Goal: Information Seeking & Learning: Learn about a topic

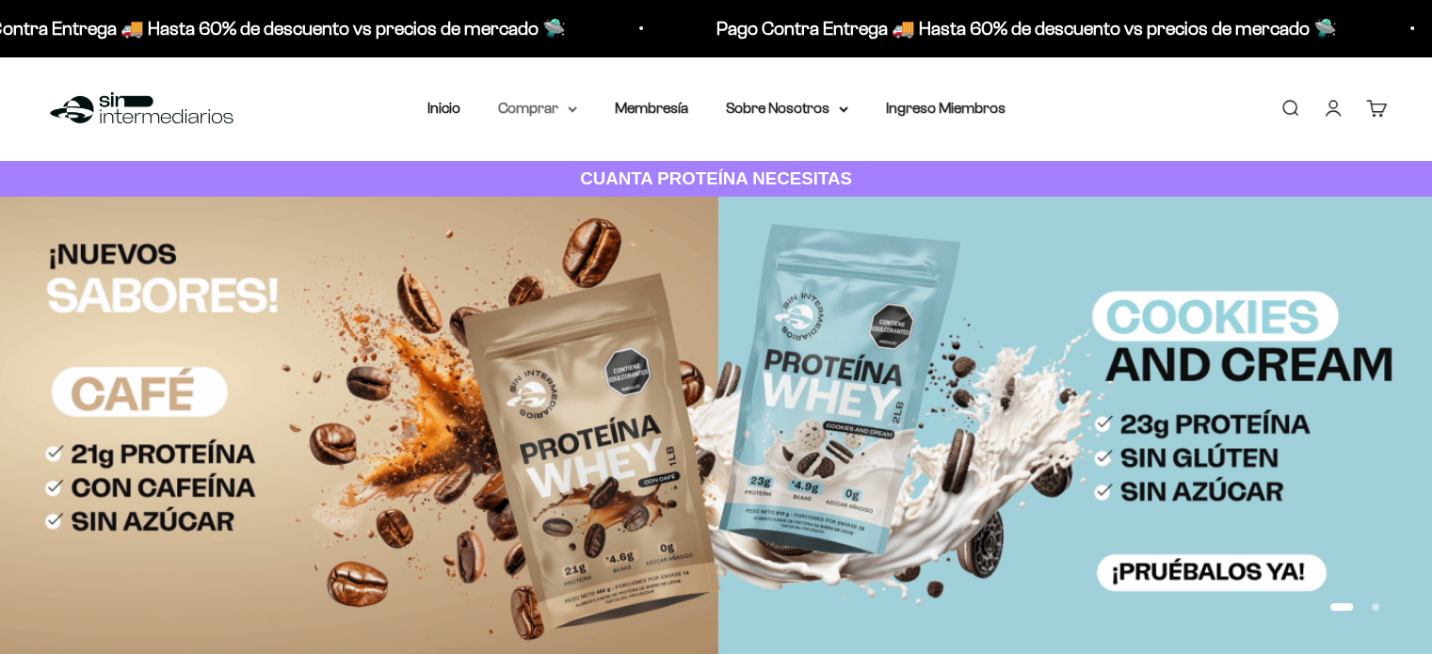
click at [561, 105] on summary "Comprar" at bounding box center [537, 108] width 79 height 24
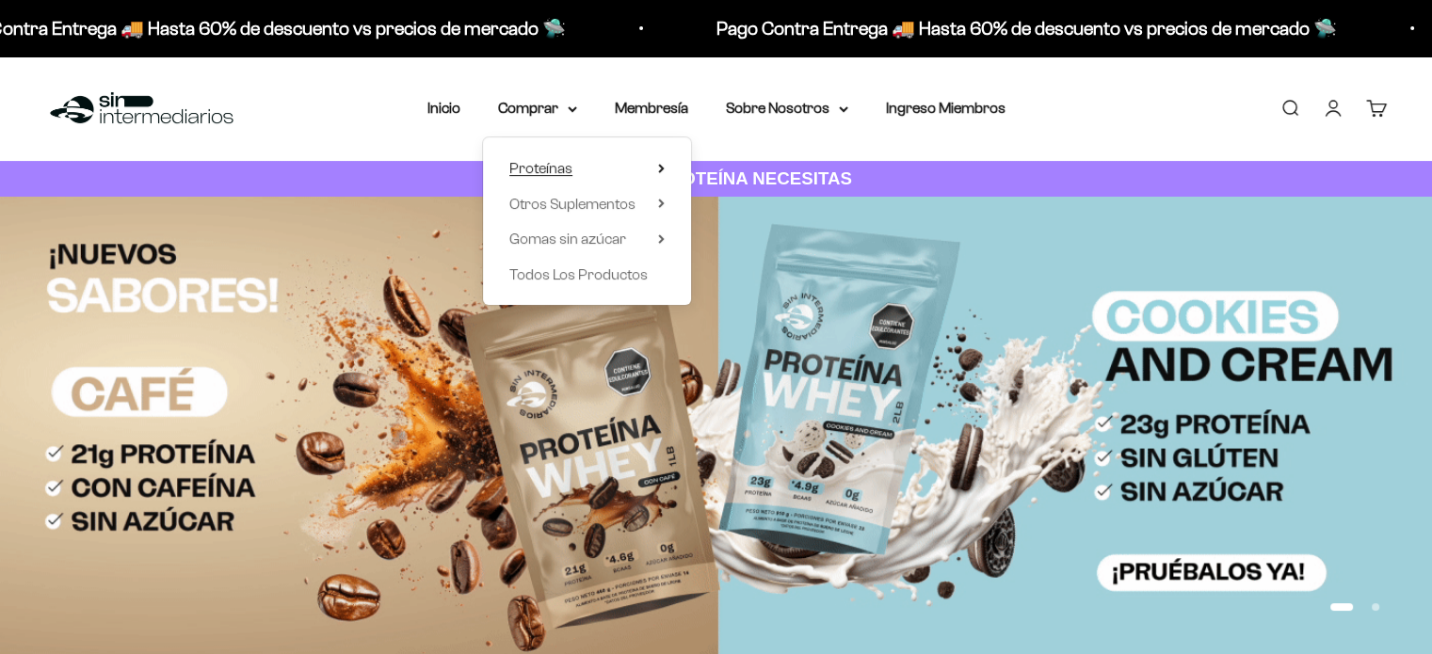
click at [561, 163] on span "Proteínas" at bounding box center [540, 168] width 63 height 16
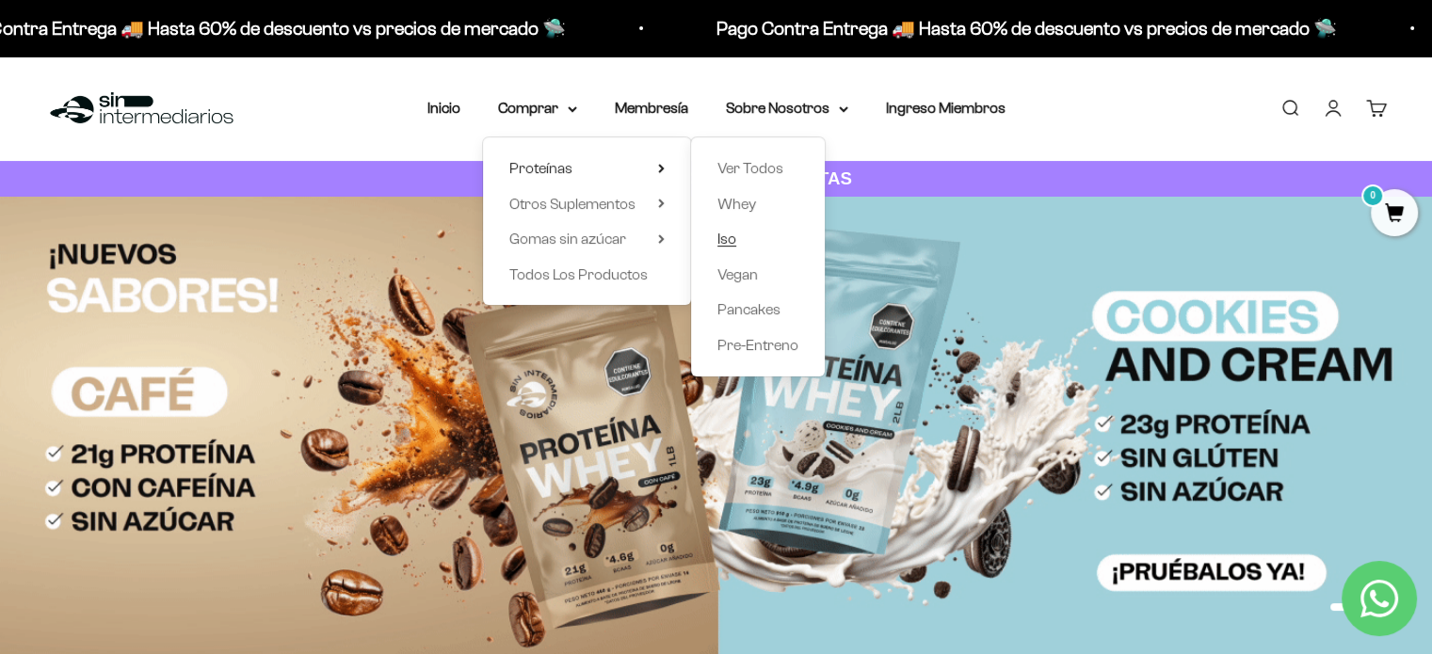
click at [727, 235] on span "Iso" at bounding box center [726, 239] width 19 height 16
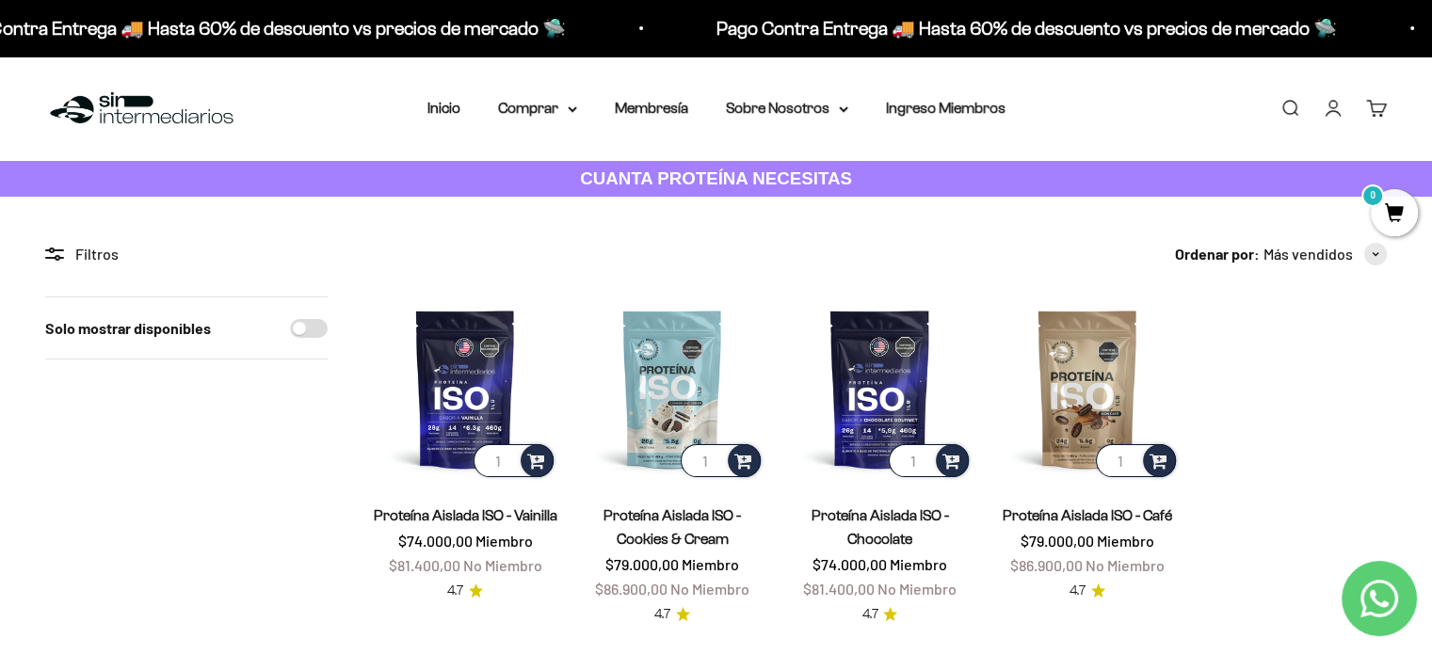
scroll to position [94, 0]
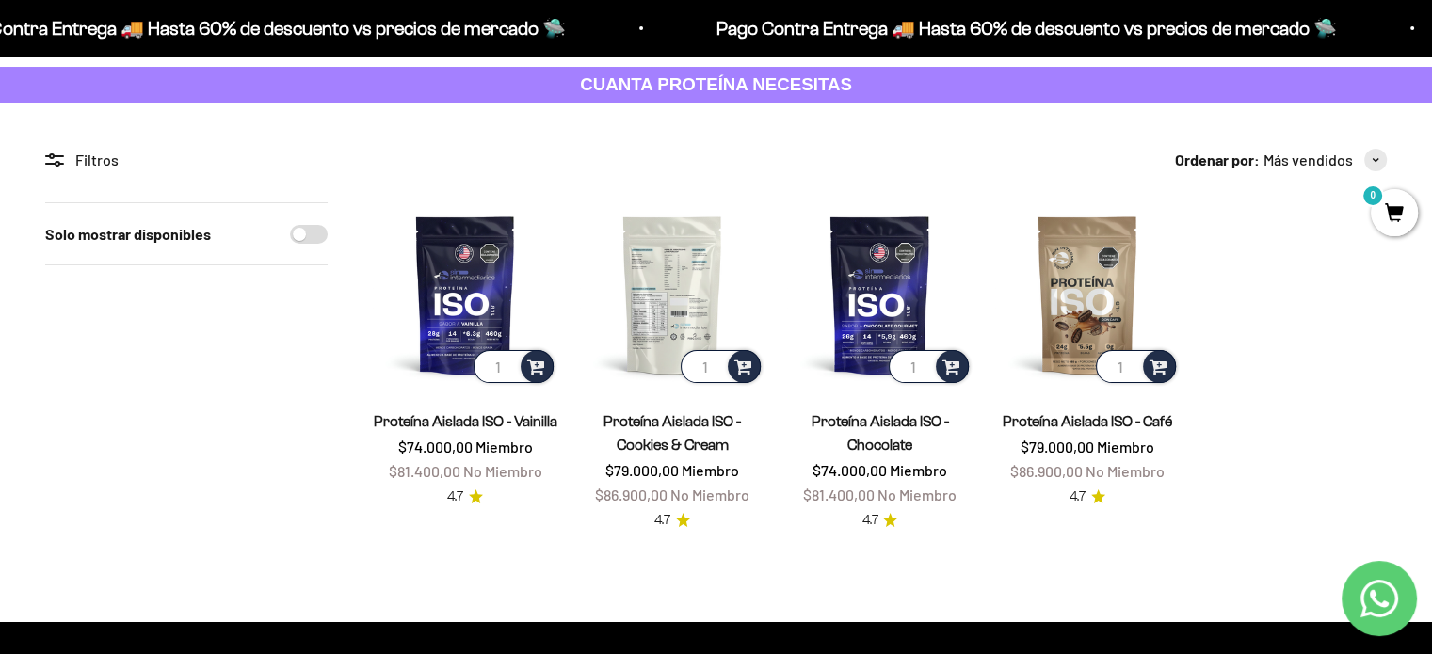
click at [693, 323] on img at bounding box center [672, 294] width 185 height 185
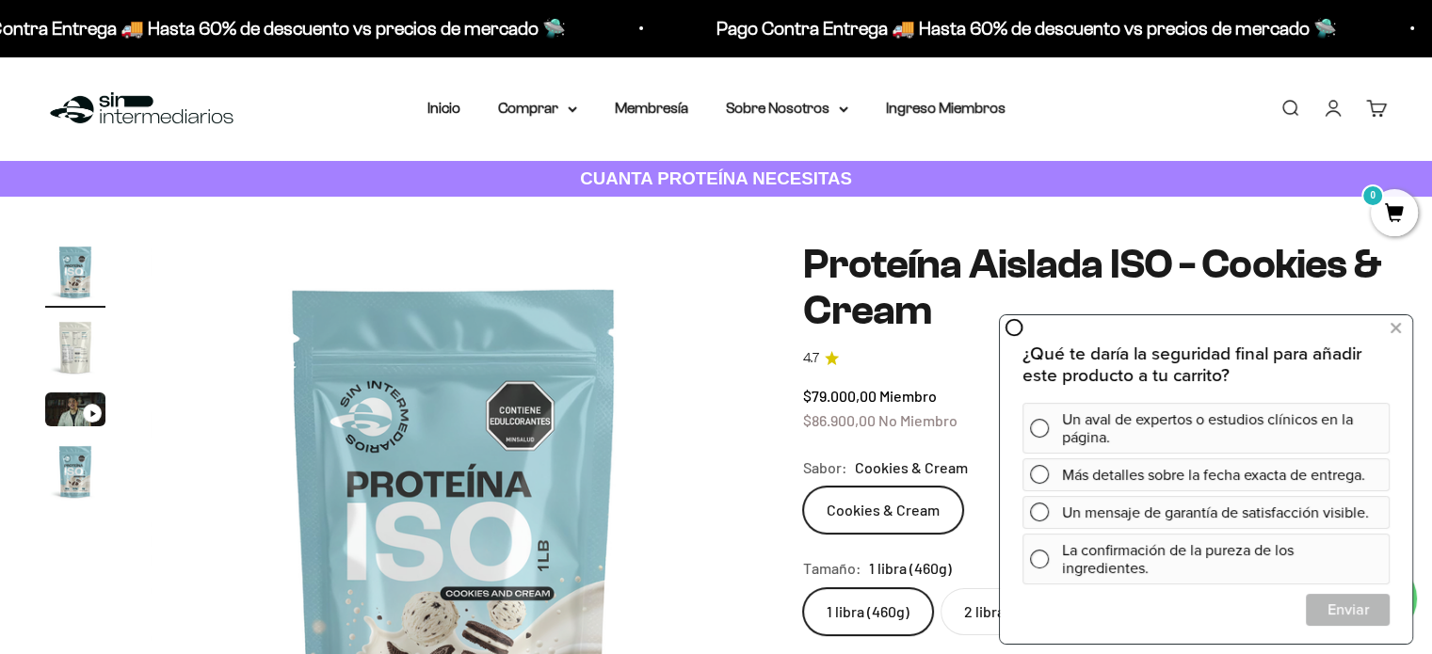
click at [75, 343] on img "Ir al artículo 2" at bounding box center [75, 347] width 60 height 60
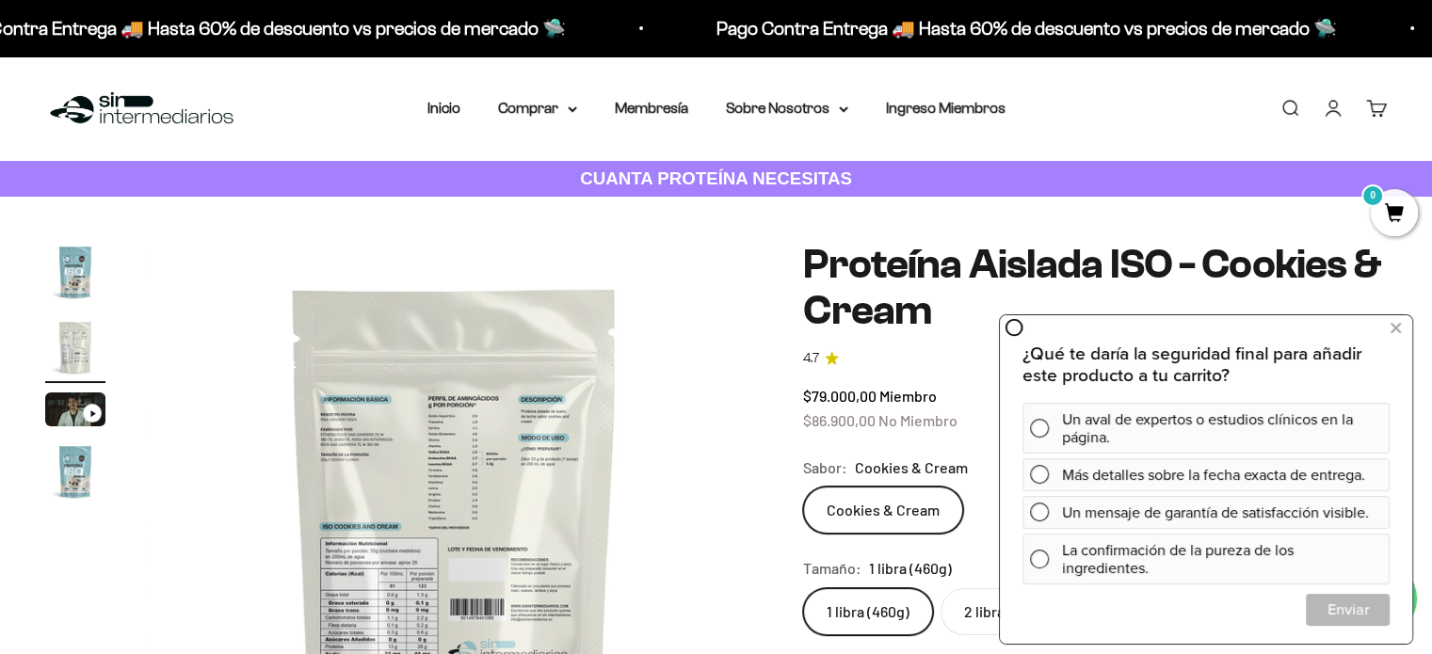
click at [368, 592] on img at bounding box center [454, 545] width 607 height 607
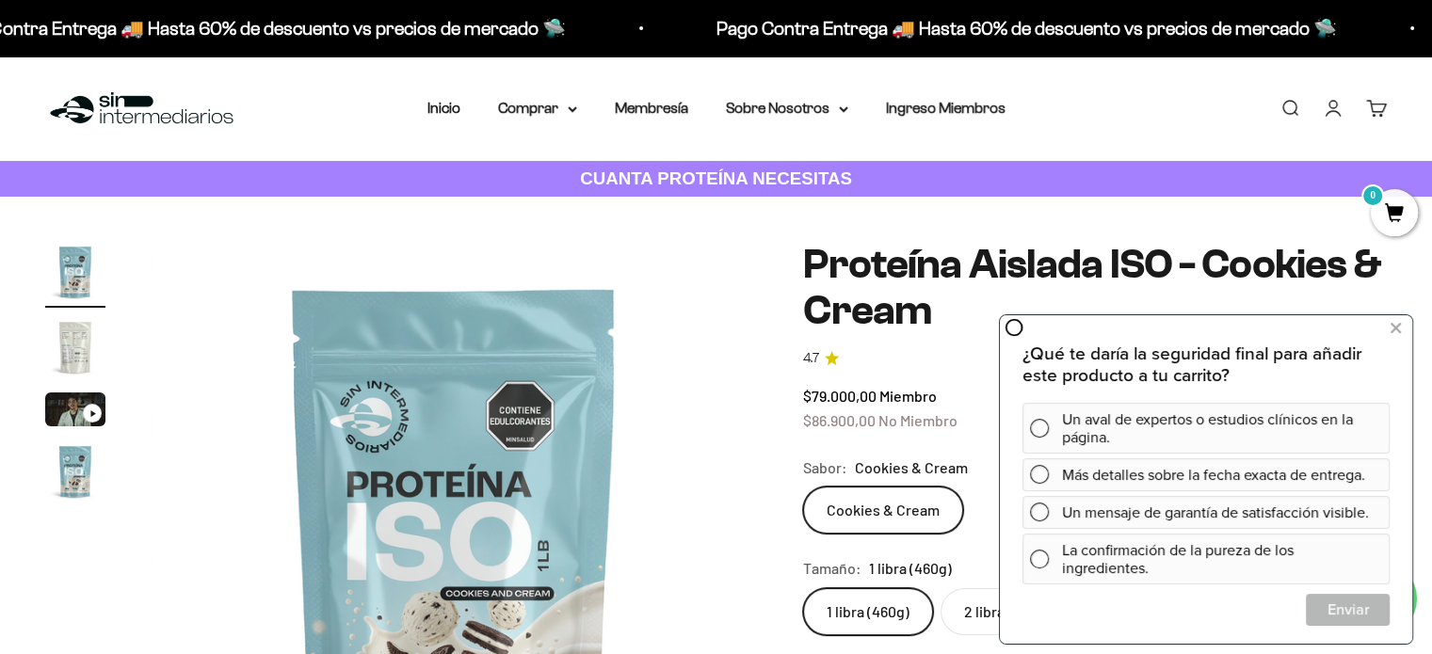
click at [32, 333] on div "Zoom Ir al artículo 1 Ir al artículo 2 Ir al artículo 3 Ir al artículo 4 Proteí…" at bounding box center [716, 661] width 1432 height 928
click at [75, 342] on img "Ir al artículo 2" at bounding box center [75, 347] width 60 height 60
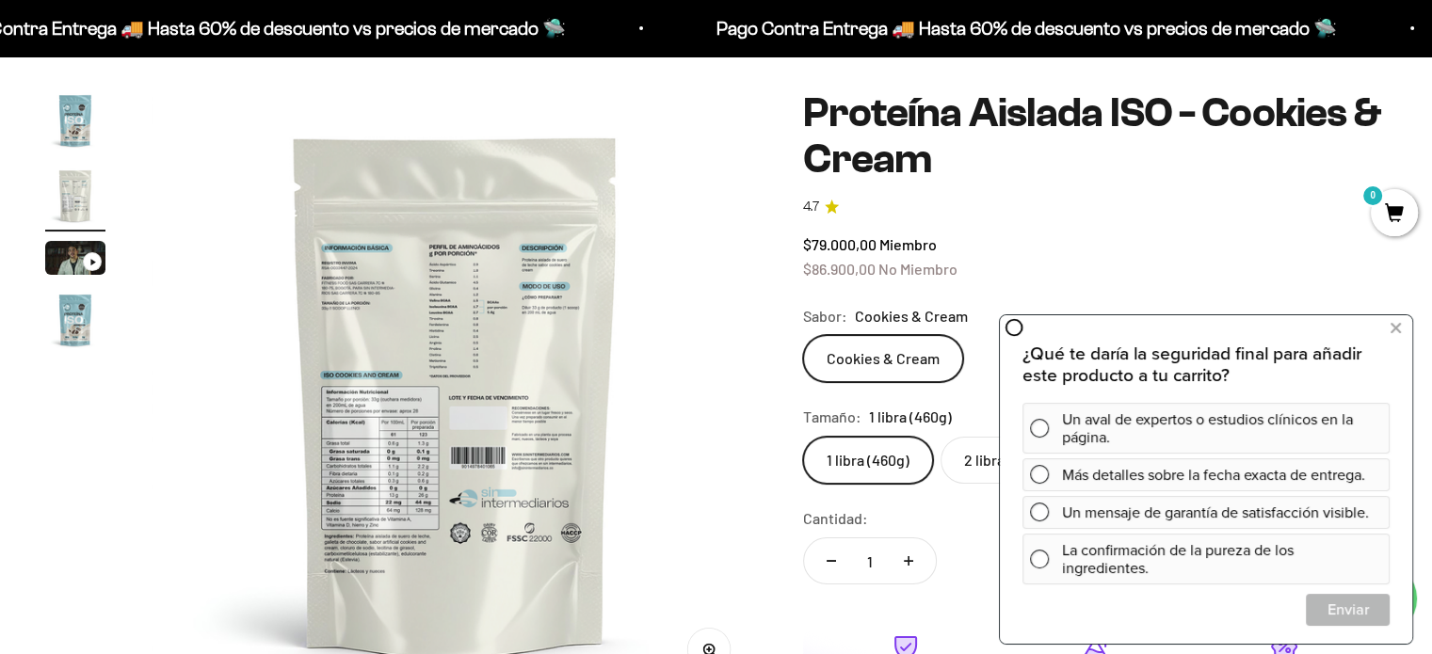
scroll to position [0, 630]
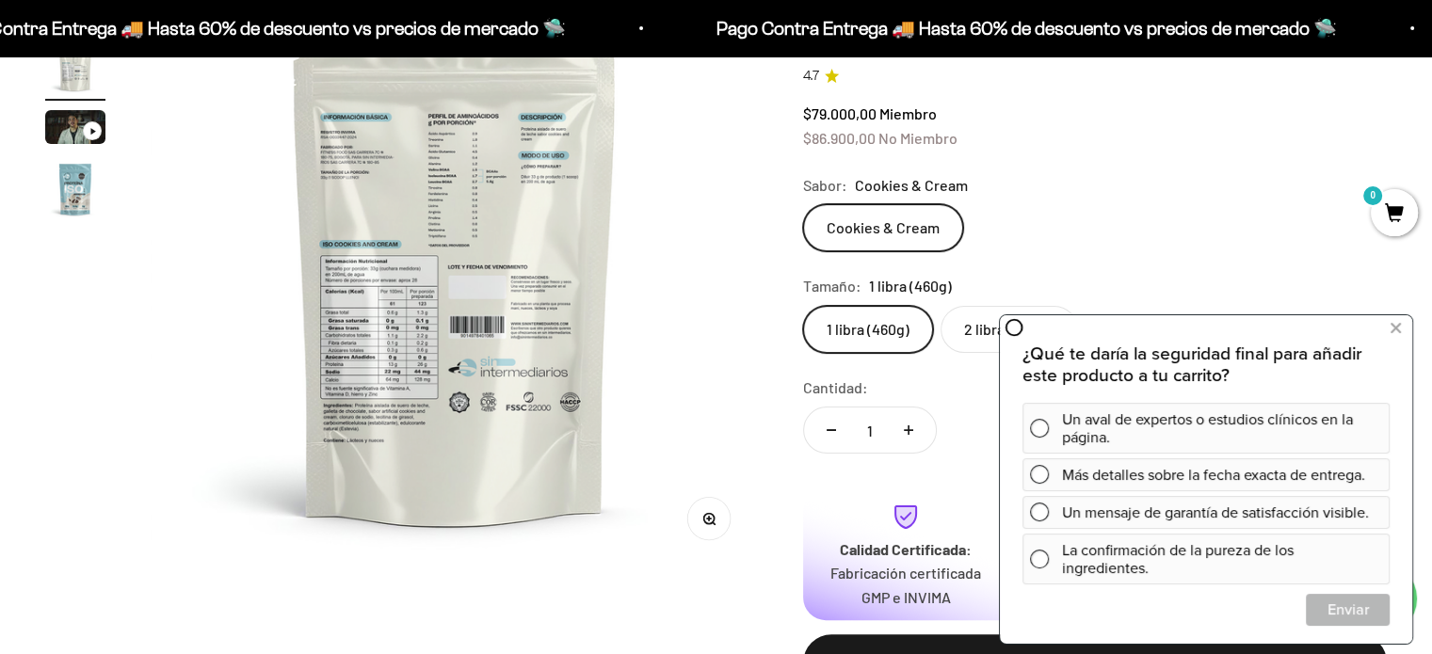
click at [742, 526] on img at bounding box center [454, 263] width 607 height 607
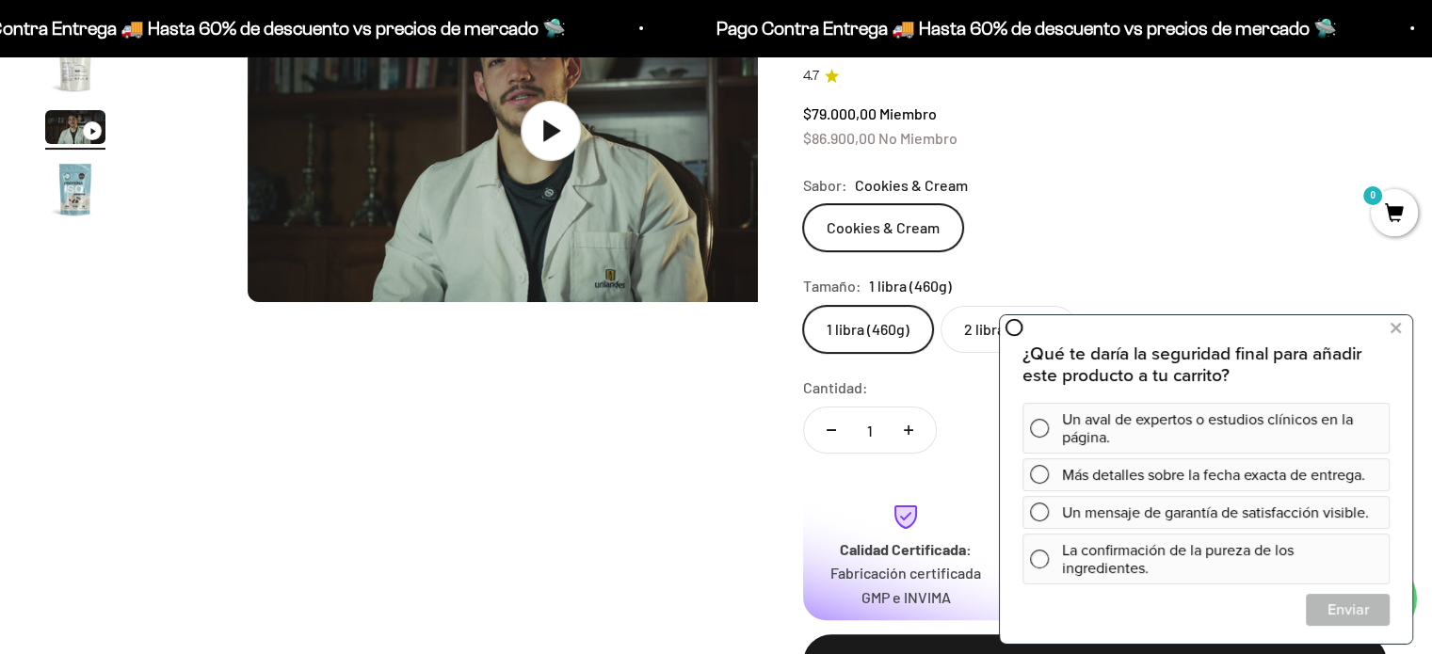
scroll to position [0, 1260]
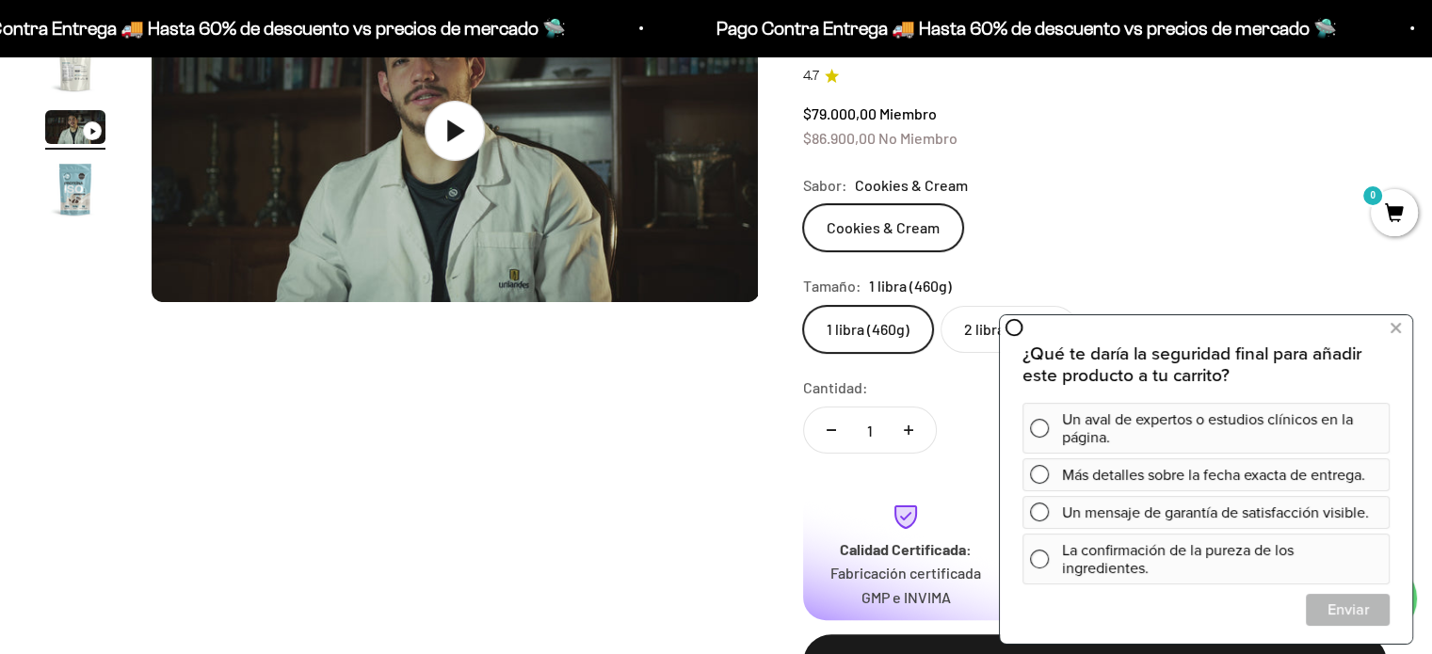
click at [68, 72] on img "Ir al artículo 2" at bounding box center [75, 65] width 60 height 60
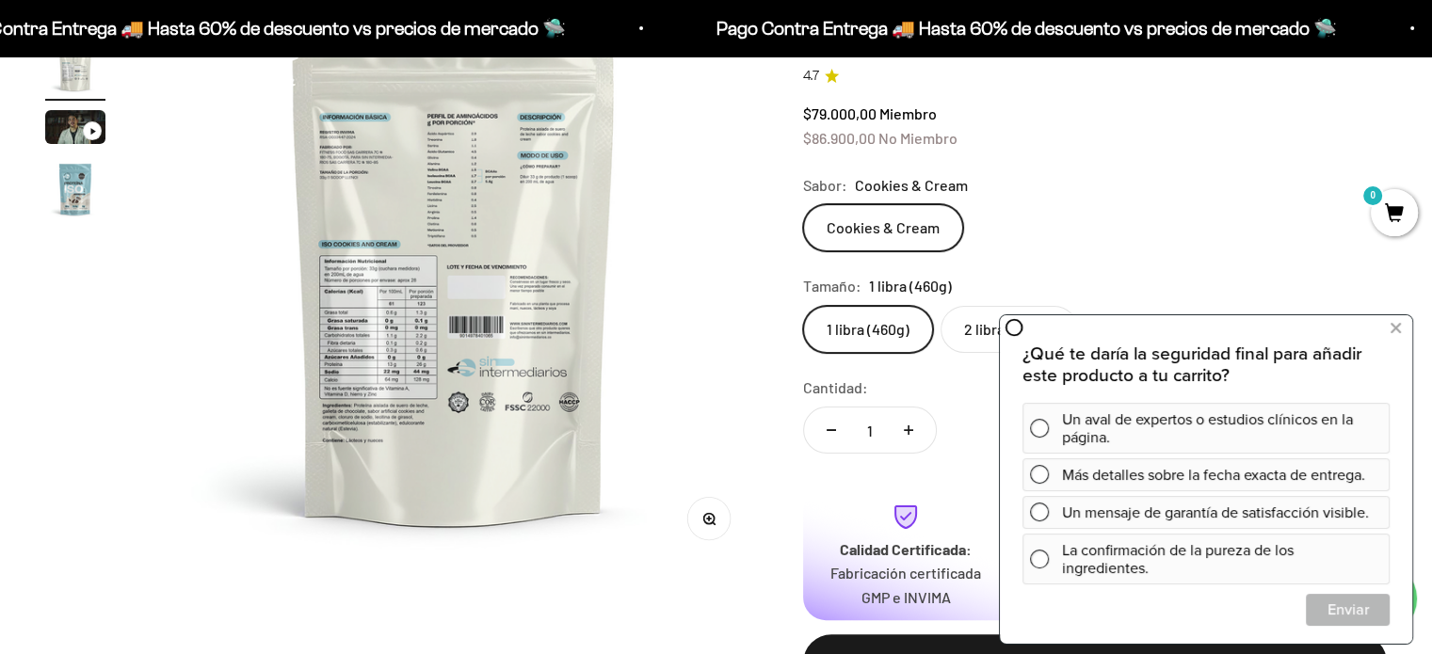
scroll to position [0, 630]
click at [704, 517] on circle "button" at bounding box center [708, 518] width 10 height 10
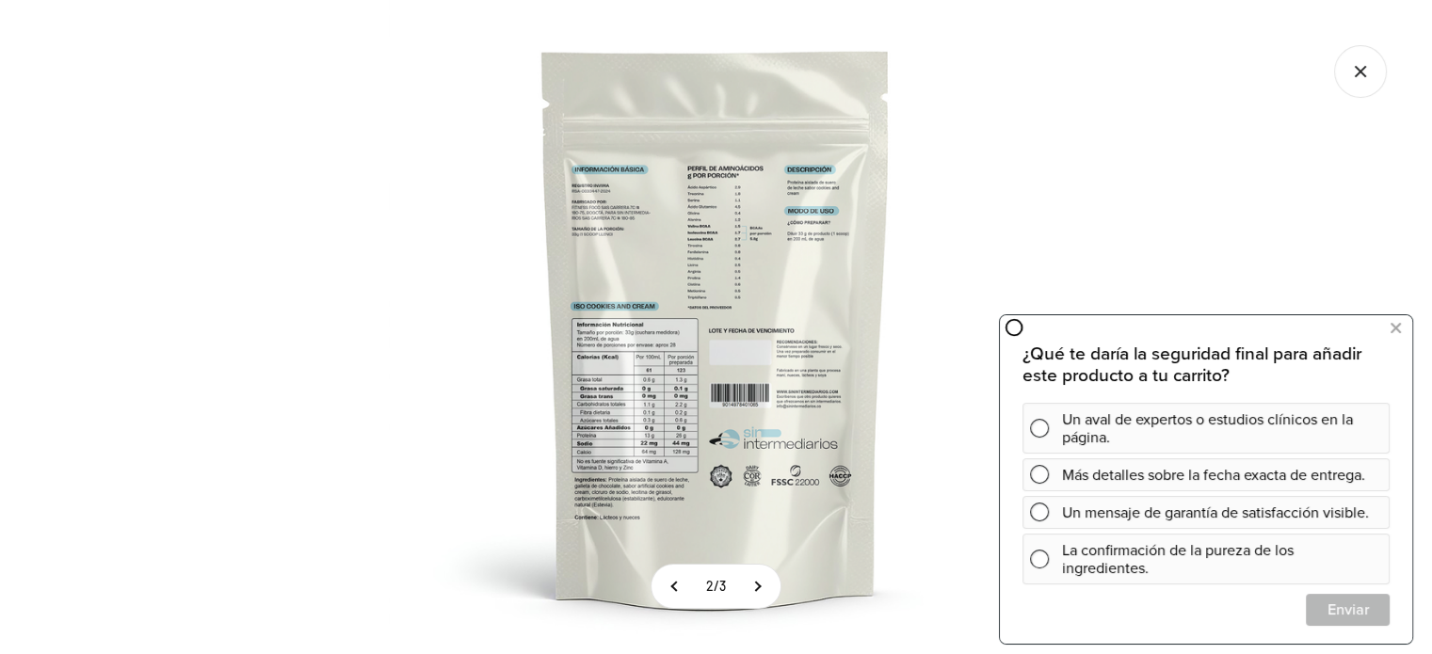
click at [636, 406] on img at bounding box center [716, 327] width 654 height 654
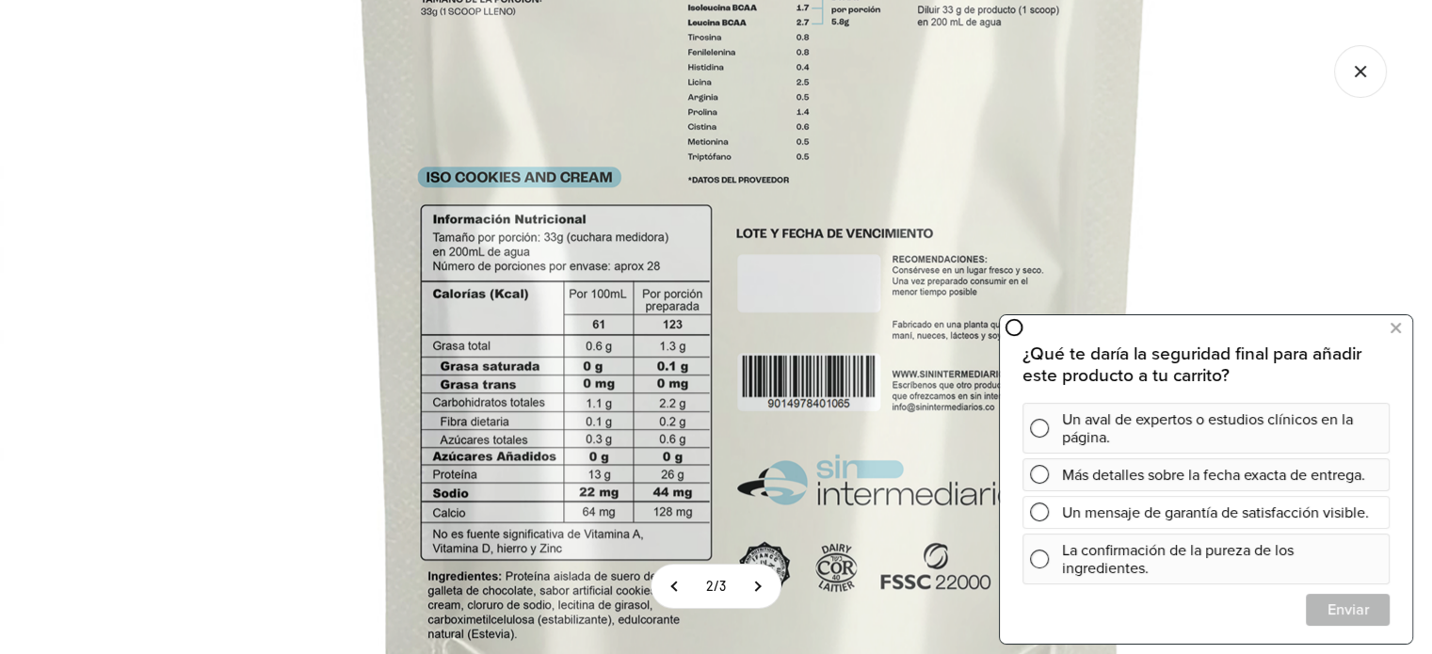
click at [1041, 514] on span at bounding box center [1039, 512] width 19 height 19
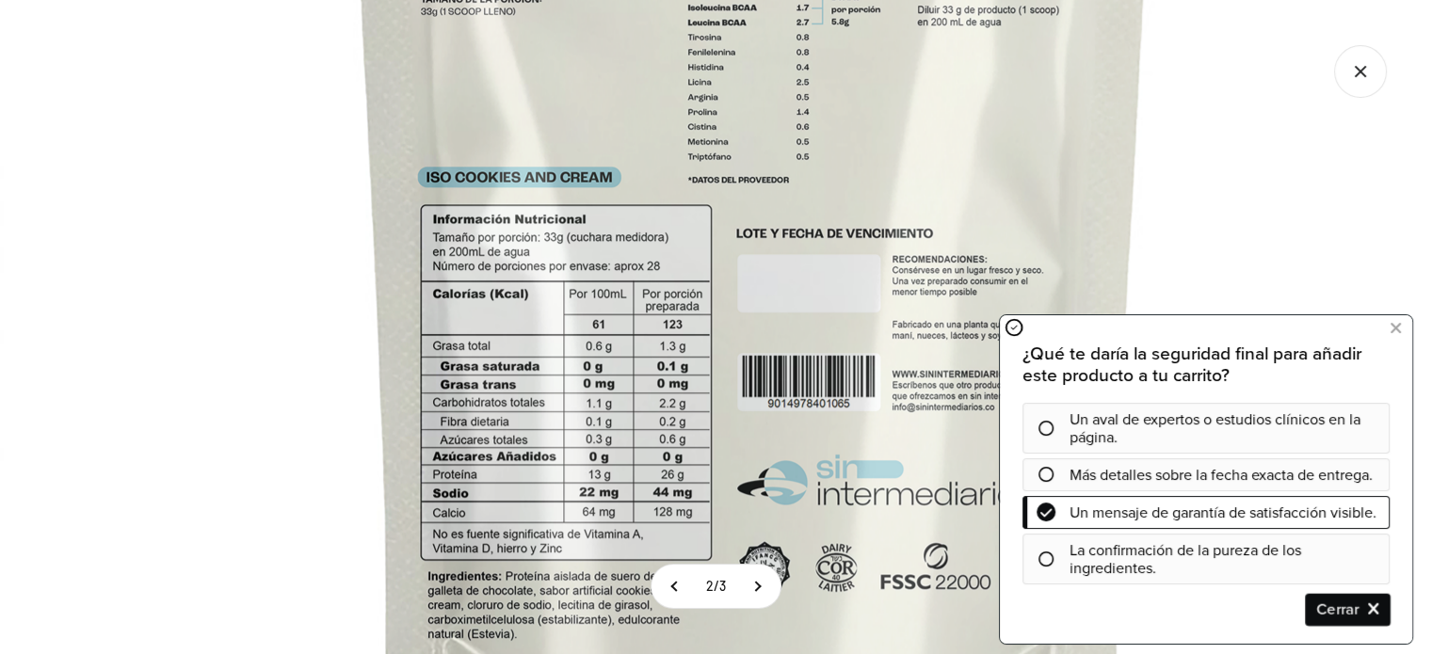
click at [1328, 617] on span "Cerrar" at bounding box center [1348, 609] width 82 height 33
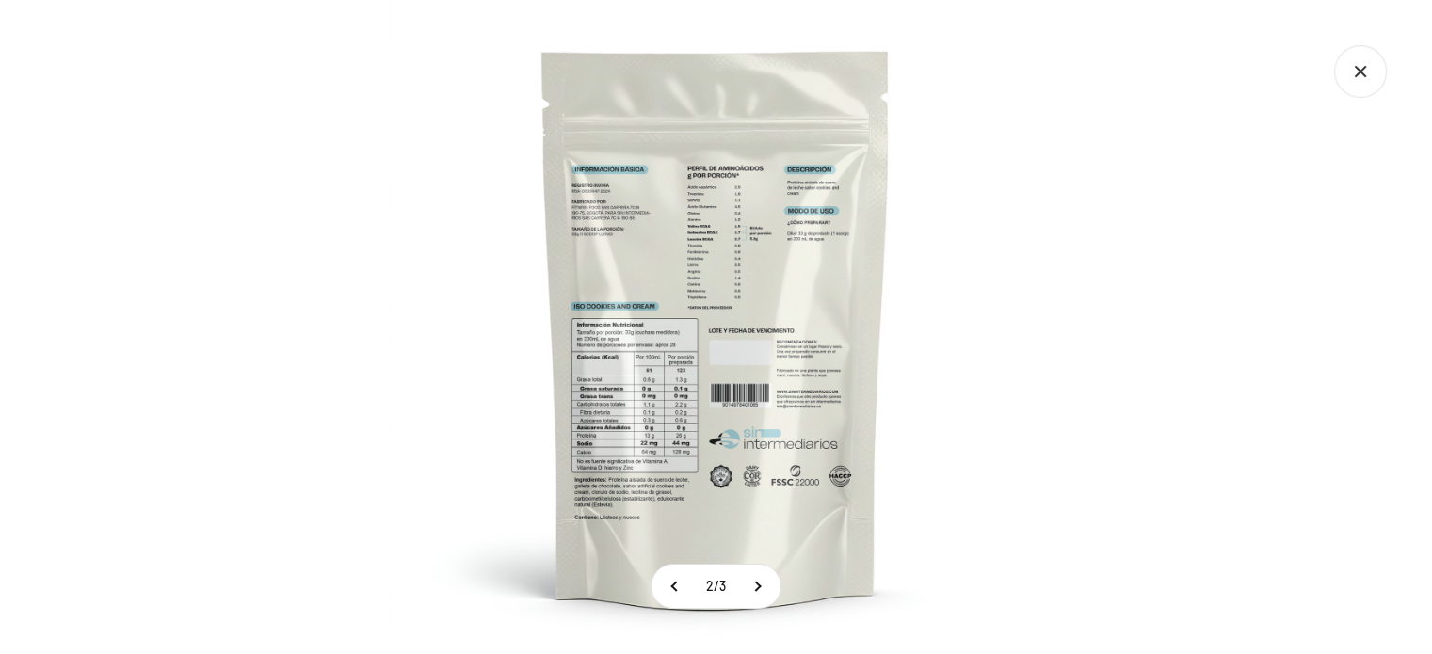
click at [437, 428] on img at bounding box center [716, 327] width 654 height 654
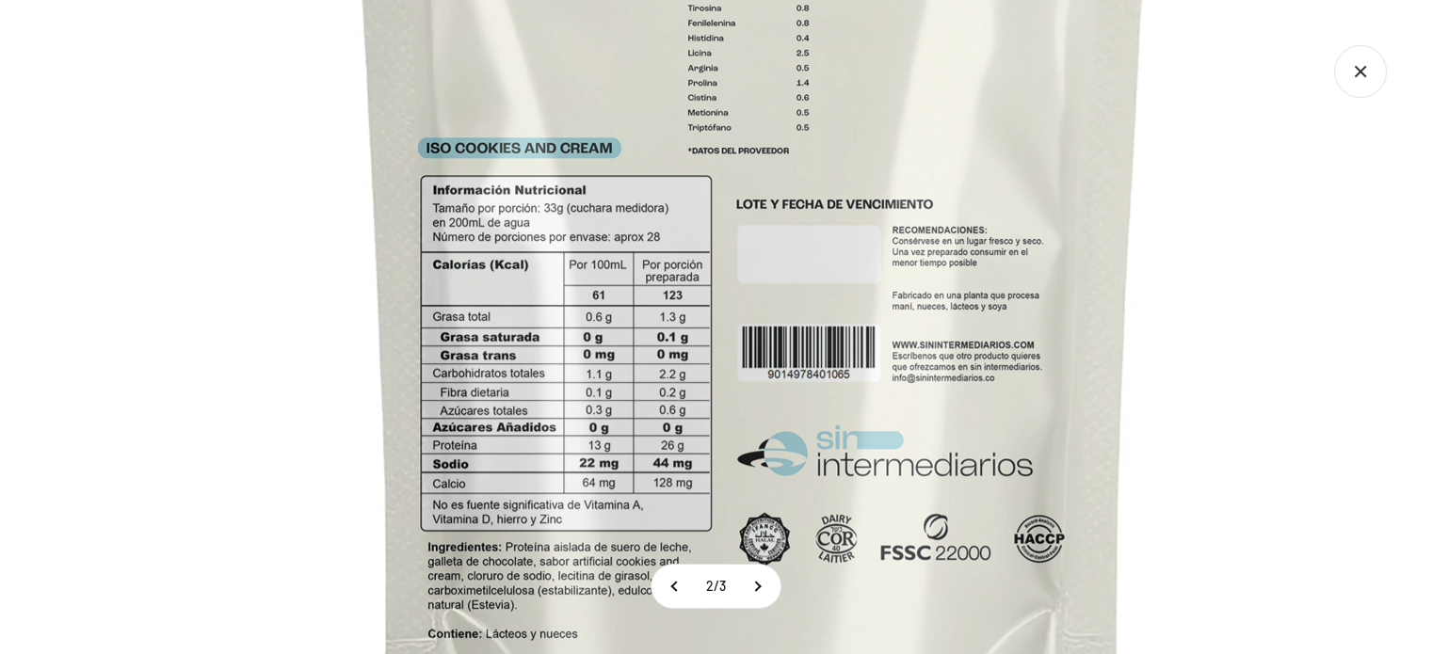
click at [1152, 357] on img at bounding box center [753, 196] width 1506 height 1506
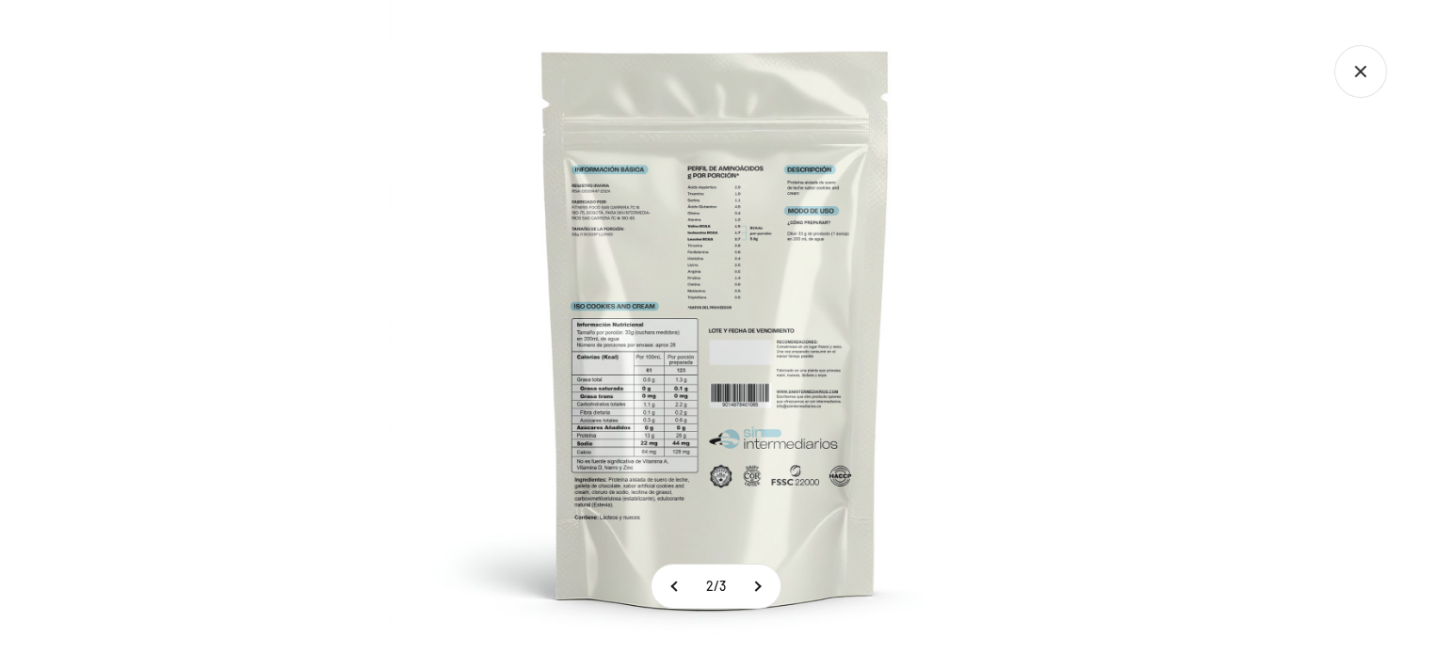
click at [1365, 71] on icon "Cerrar galería" at bounding box center [1360, 71] width 53 height 53
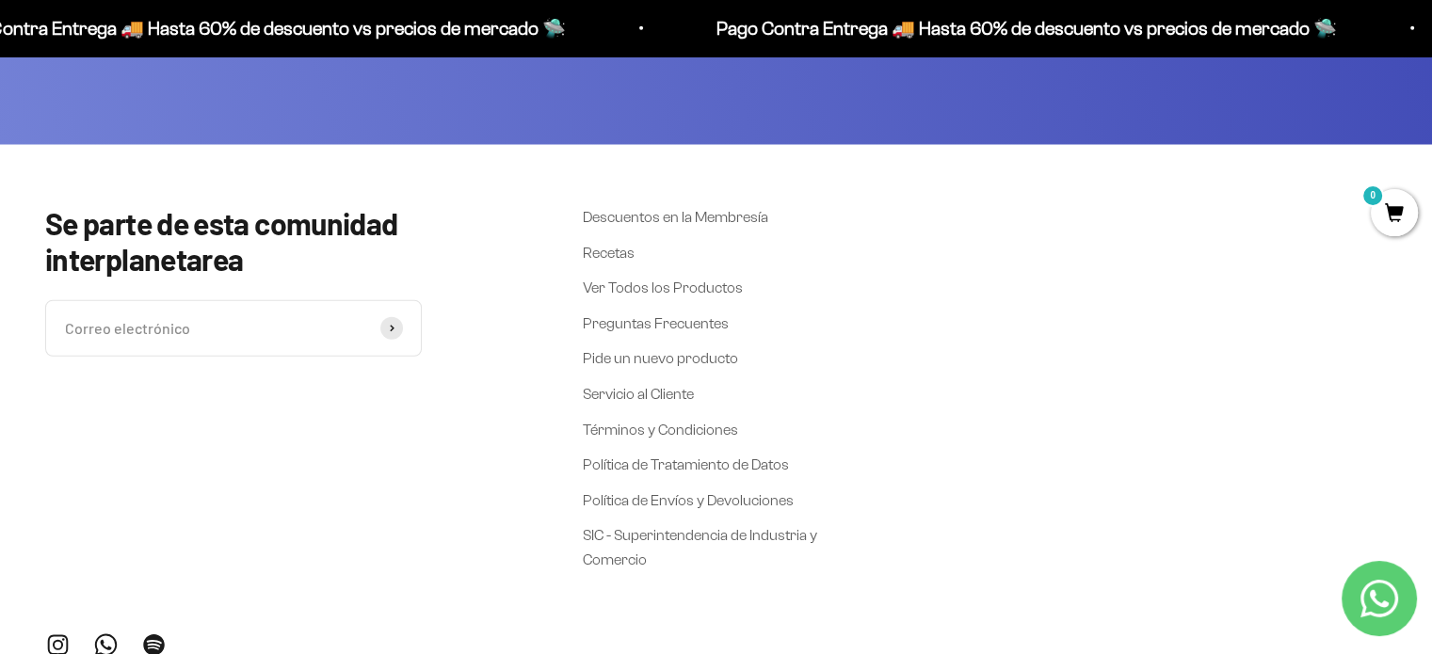
scroll to position [5084, 0]
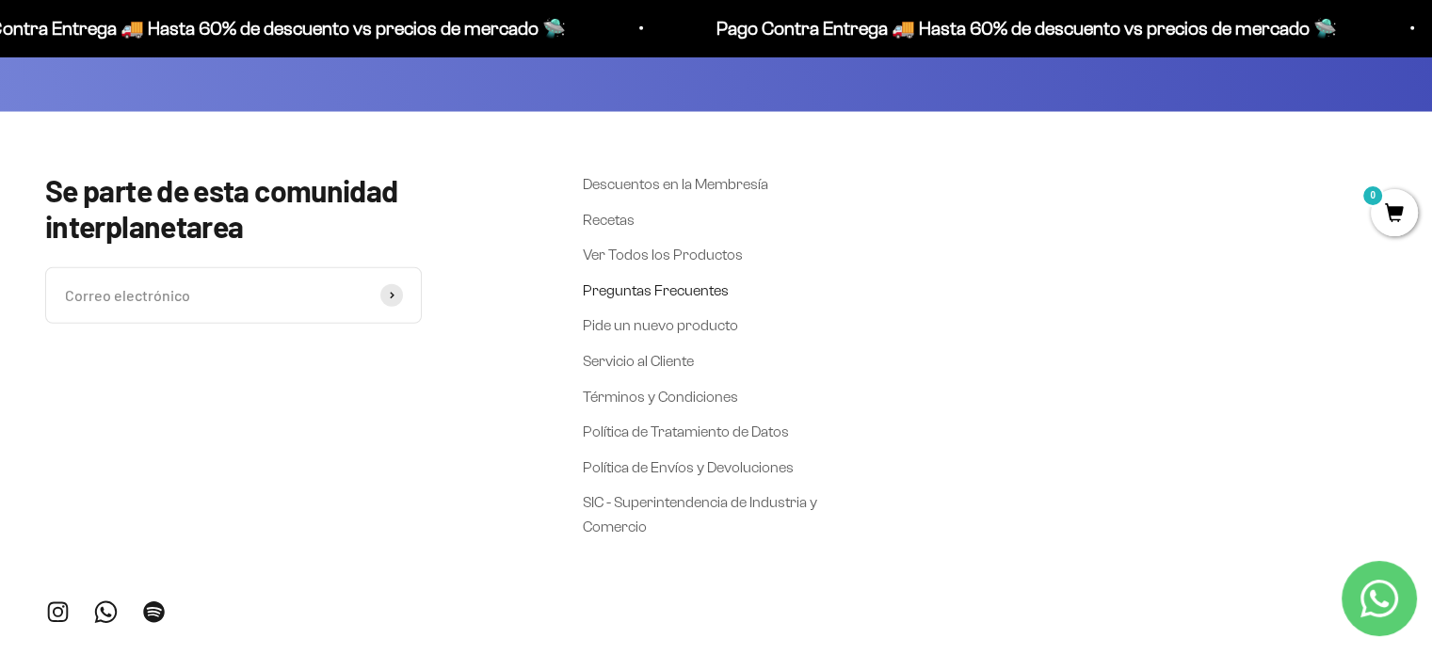
click at [679, 300] on link "Preguntas Frecuentes" at bounding box center [656, 291] width 146 height 24
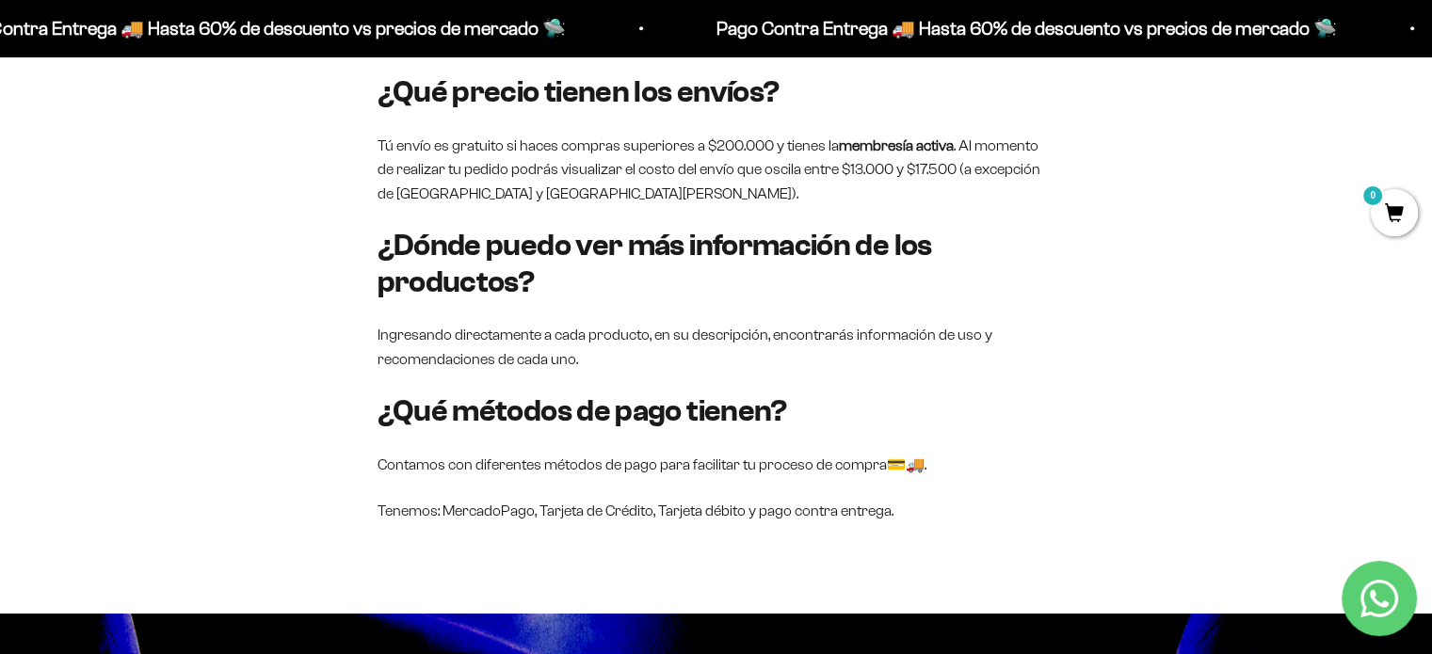
scroll to position [1977, 0]
